Goal: Find contact information: Find contact information

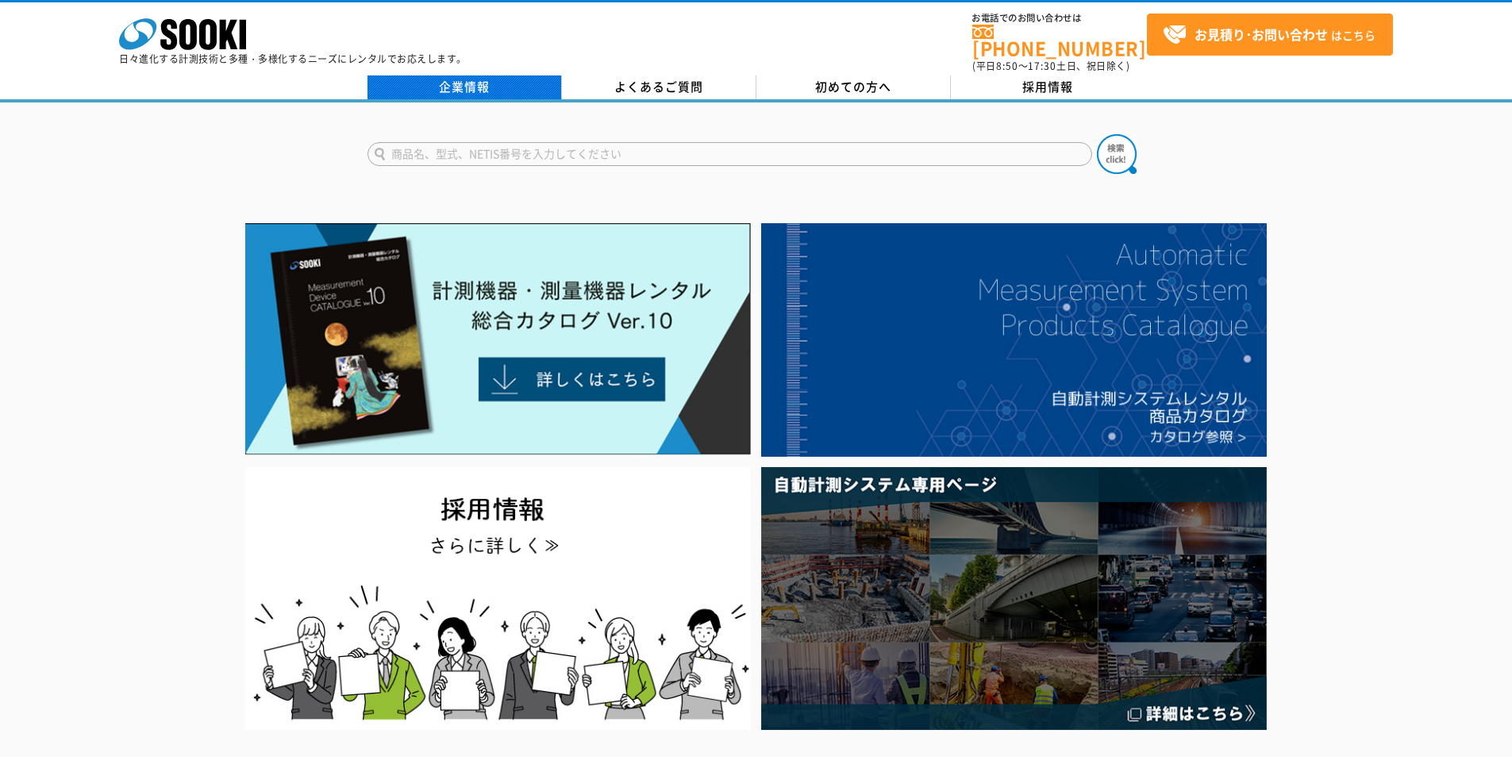
click at [472, 76] on link "企業情報" at bounding box center [465, 87] width 194 height 24
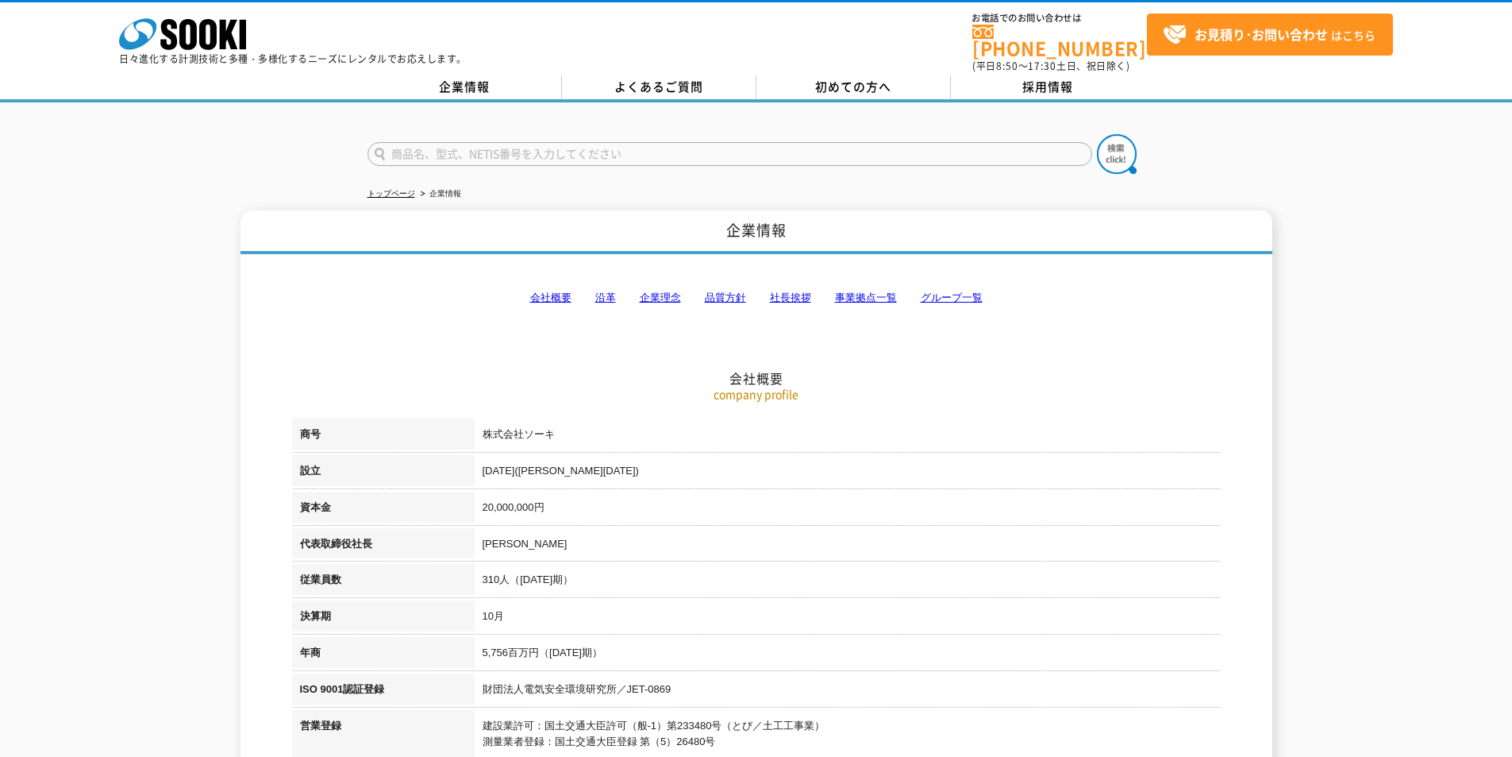
click at [574, 297] on h2 "会社概要" at bounding box center [756, 298] width 929 height 175
click at [865, 291] on link "事業拠点一覧" at bounding box center [866, 297] width 62 height 12
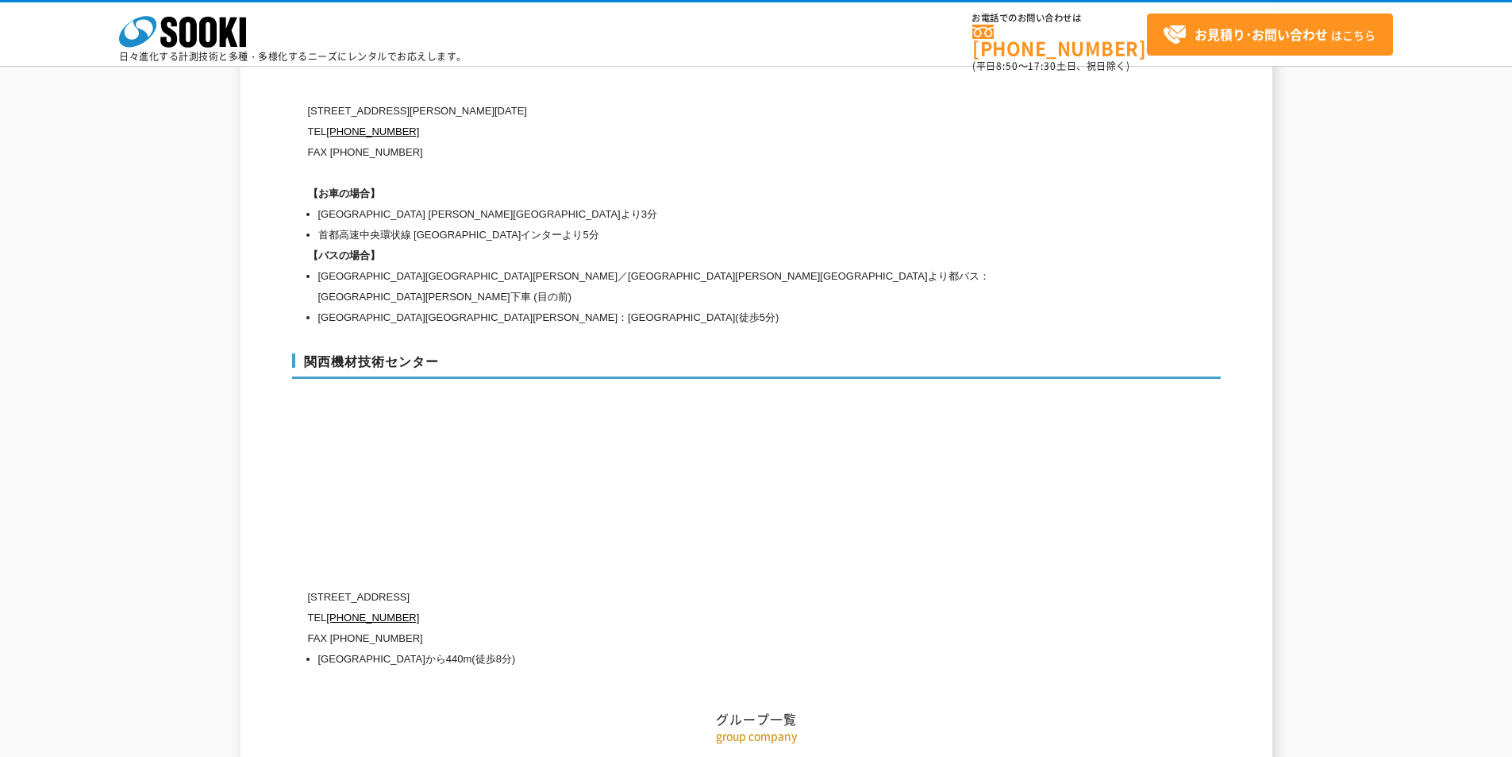
scroll to position [6897, 0]
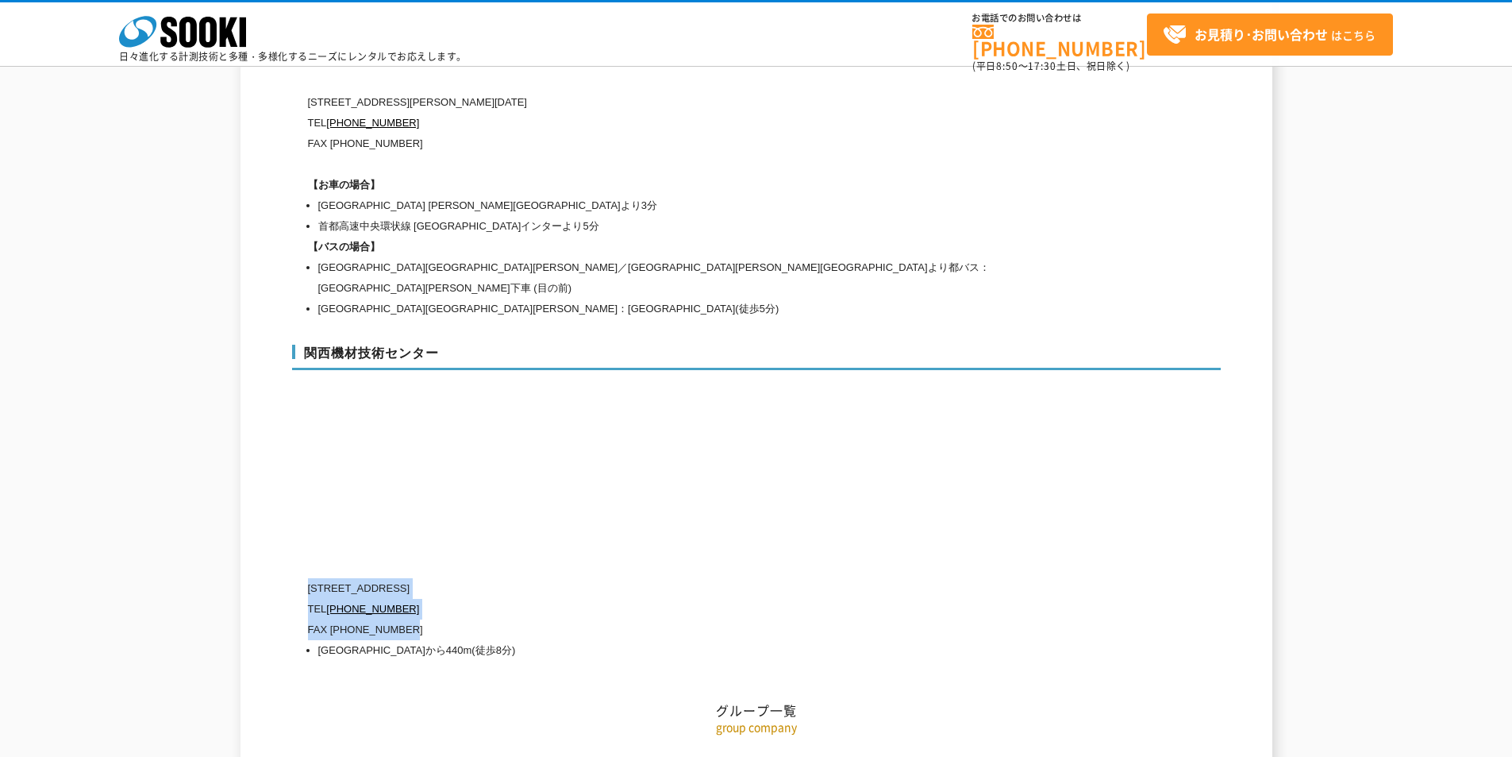
drag, startPoint x: 308, startPoint y: 527, endPoint x: 444, endPoint y: 572, distance: 143.1
click at [444, 578] on div "〒660-0083 兵庫県尼崎市道意町5-40-1 TEL 0120-856-990 FAX (06)6430-0314 阪神線 尼崎センタープール前駅から4…" at bounding box center [689, 619] width 762 height 83
copy div "〒660-0083 兵庫県尼崎市道意町5-40-1 TEL 0120-856-990 FAX (06)6430-0314"
